Goal: Transaction & Acquisition: Purchase product/service

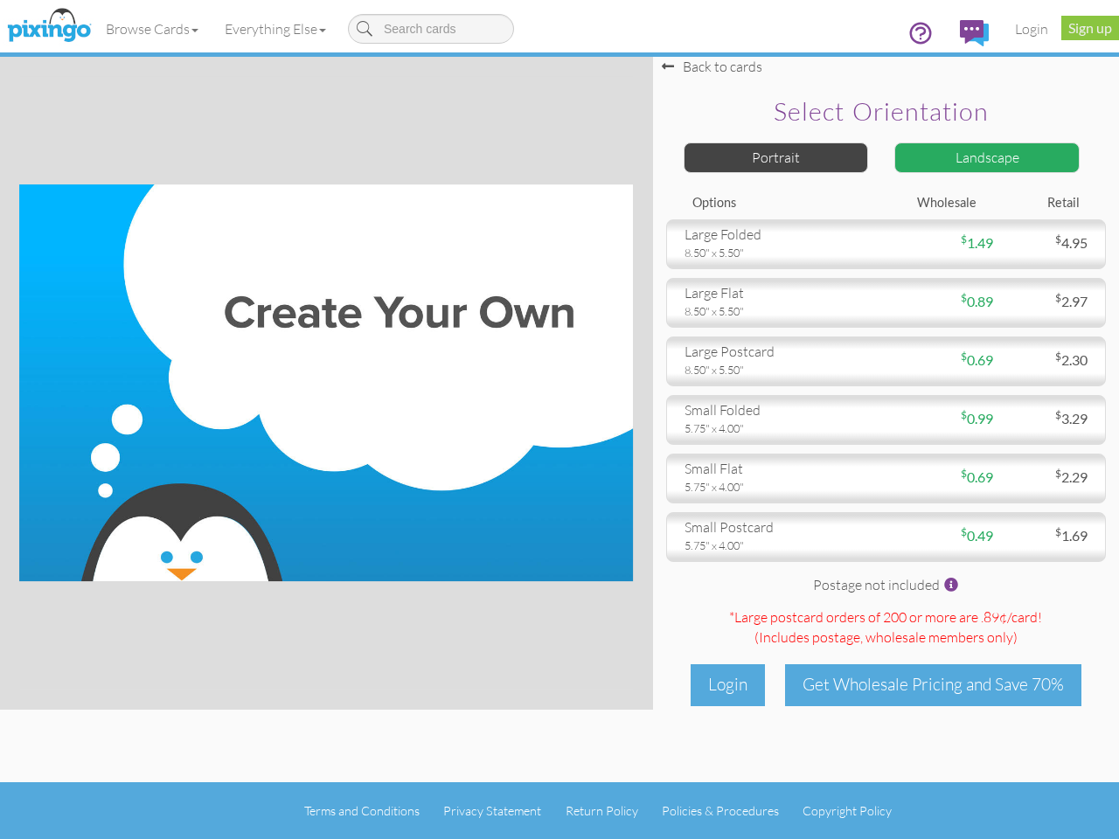
click at [559, 419] on img at bounding box center [325, 382] width 613 height 397
click at [153, 29] on link "Browse Cards" at bounding box center [152, 29] width 119 height 44
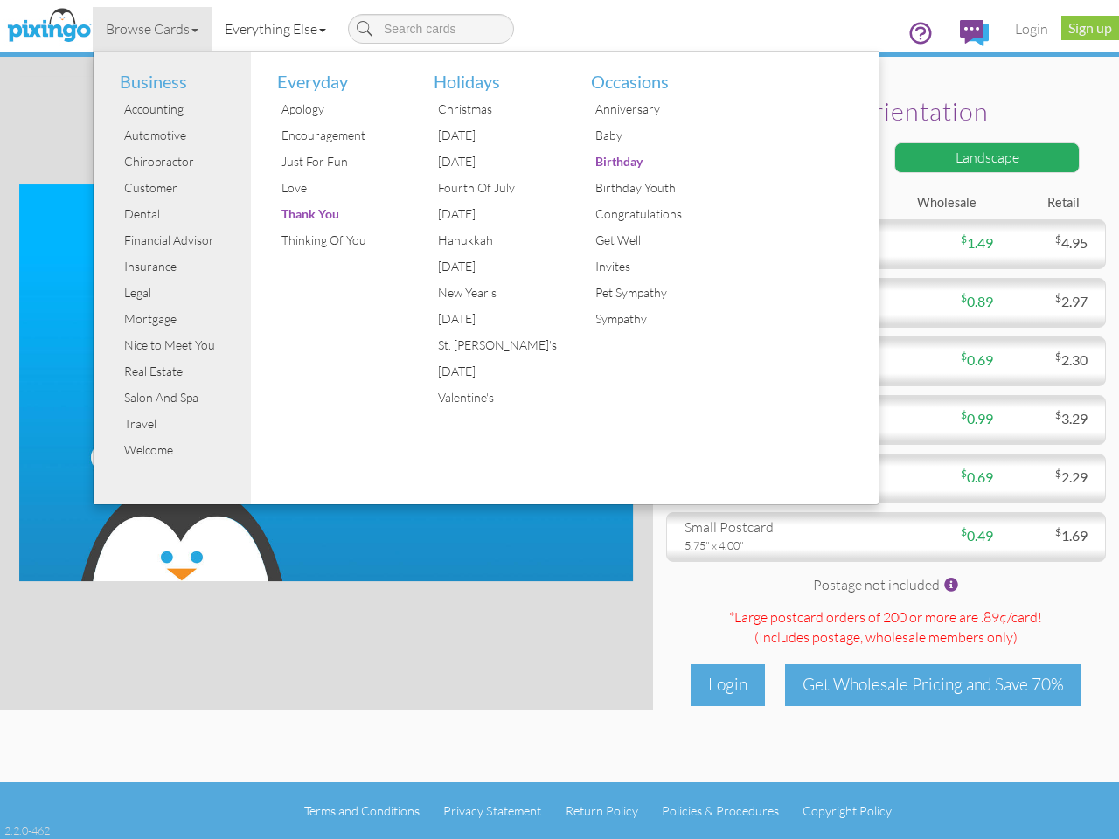
click at [279, 29] on link "Everything Else" at bounding box center [275, 29] width 128 height 44
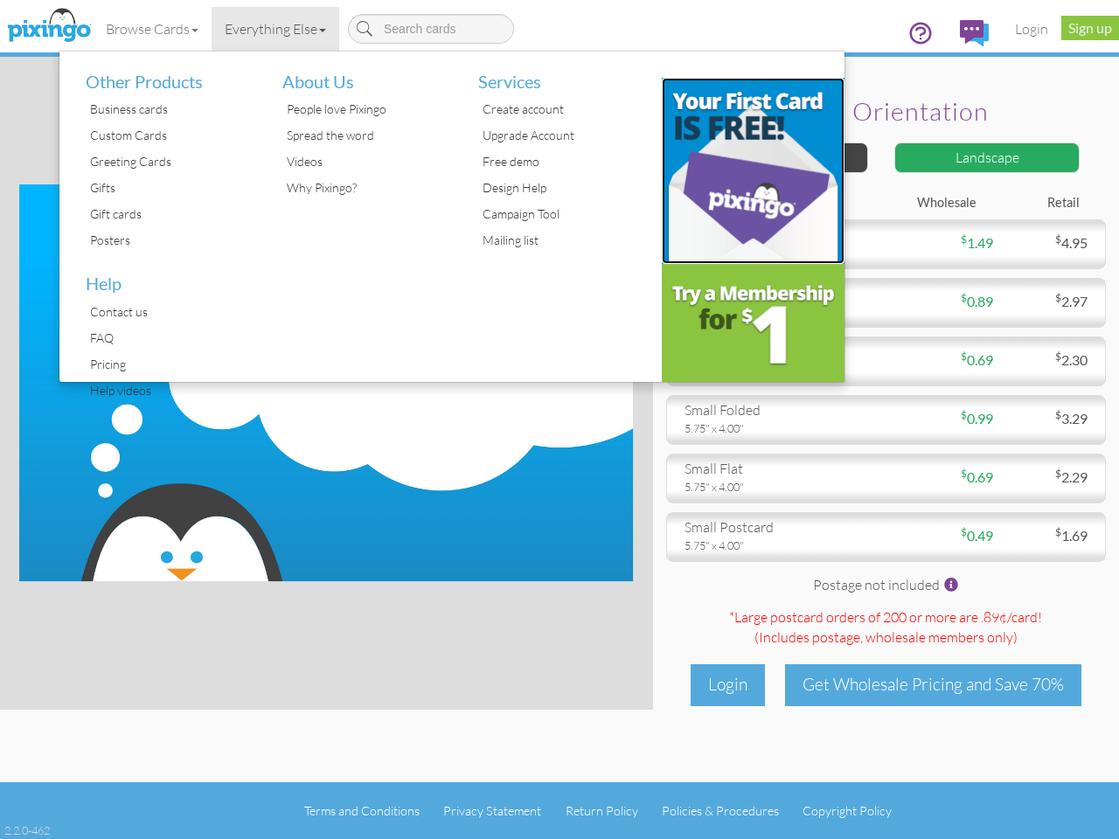
click at [776, 157] on img at bounding box center [754, 171] width 184 height 186
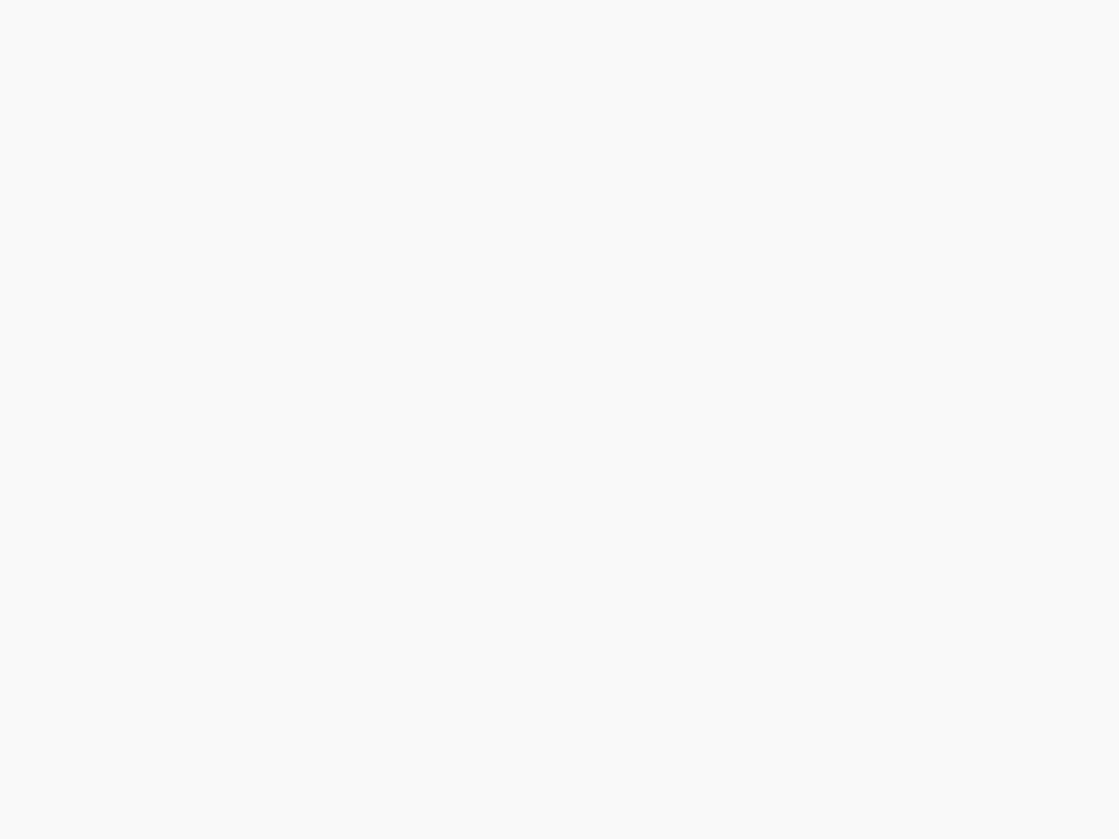
click at [987, 157] on body at bounding box center [559, 419] width 1119 height 839
click at [885, 244] on body at bounding box center [559, 419] width 1119 height 839
click at [885, 302] on body at bounding box center [559, 419] width 1119 height 839
click at [885, 361] on body at bounding box center [559, 419] width 1119 height 839
click at [885, 419] on body at bounding box center [559, 419] width 1119 height 839
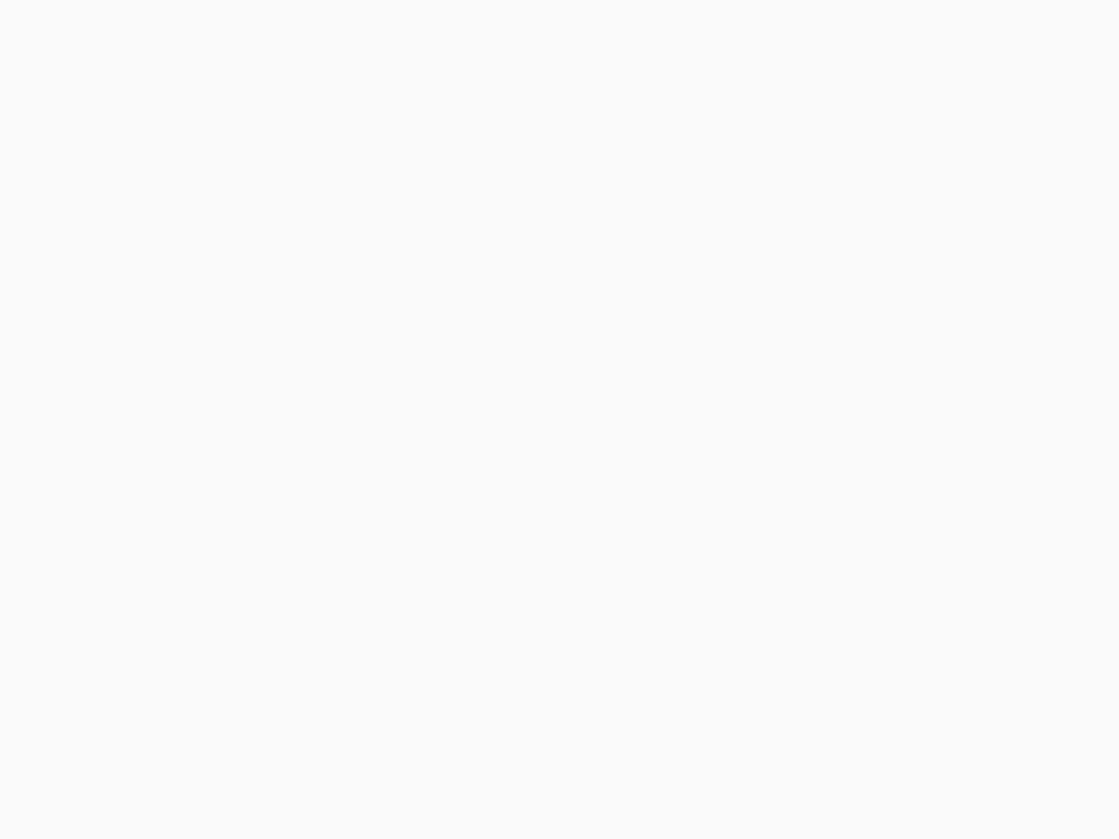
click at [885, 478] on body at bounding box center [559, 419] width 1119 height 839
